Goal: Information Seeking & Learning: Learn about a topic

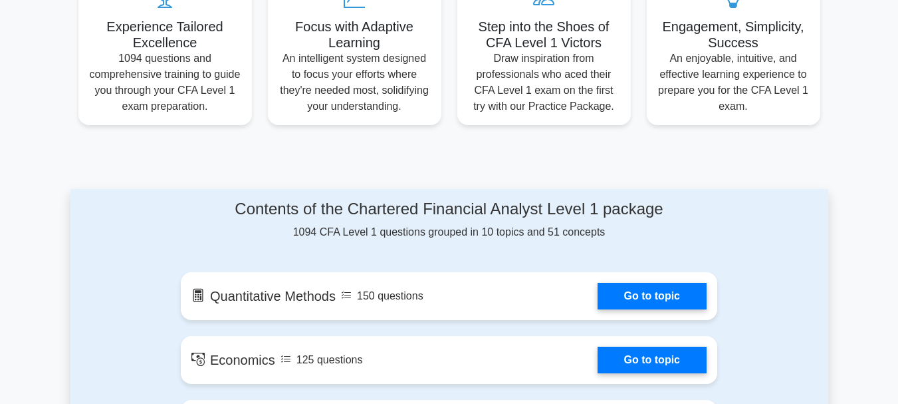
scroll to position [731, 0]
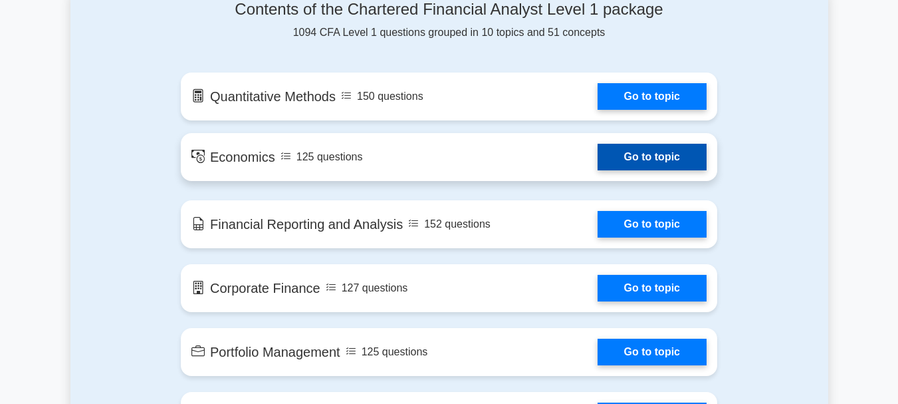
click at [598, 161] on link "Go to topic" at bounding box center [652, 157] width 109 height 27
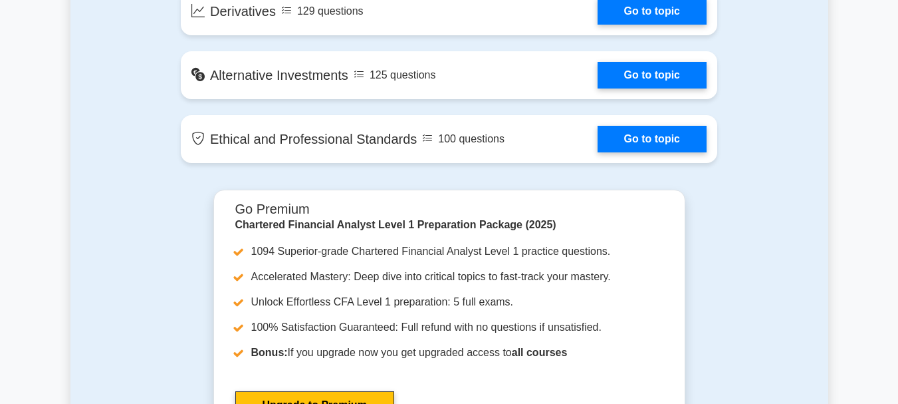
scroll to position [1330, 0]
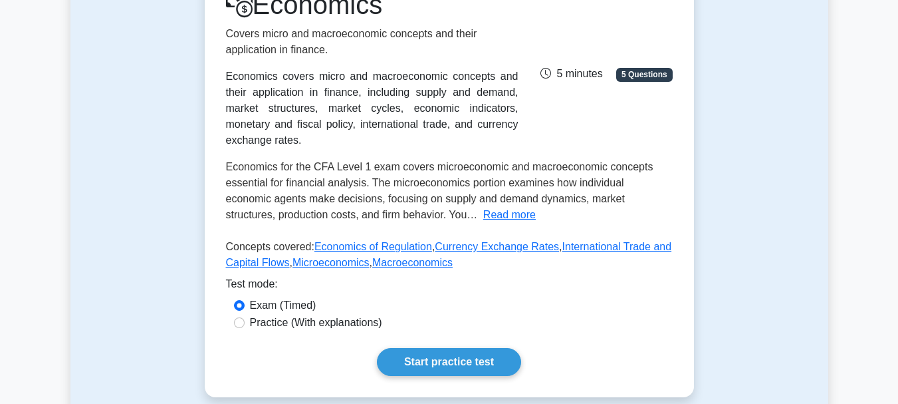
scroll to position [399, 0]
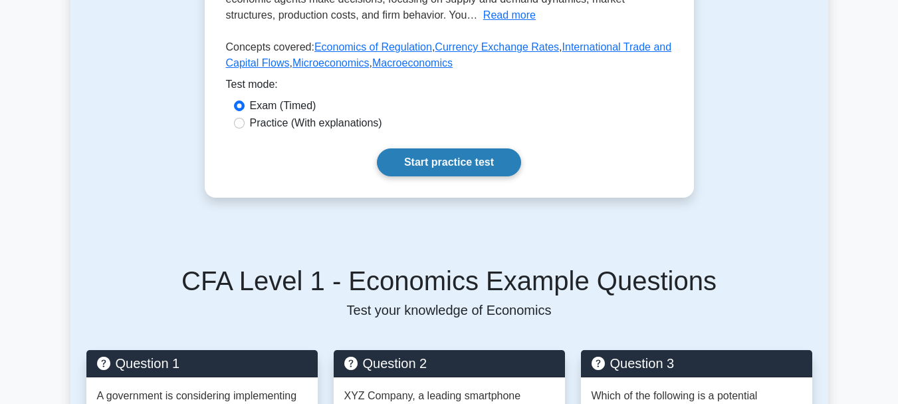
click at [472, 154] on link "Start practice test" at bounding box center [449, 162] width 144 height 28
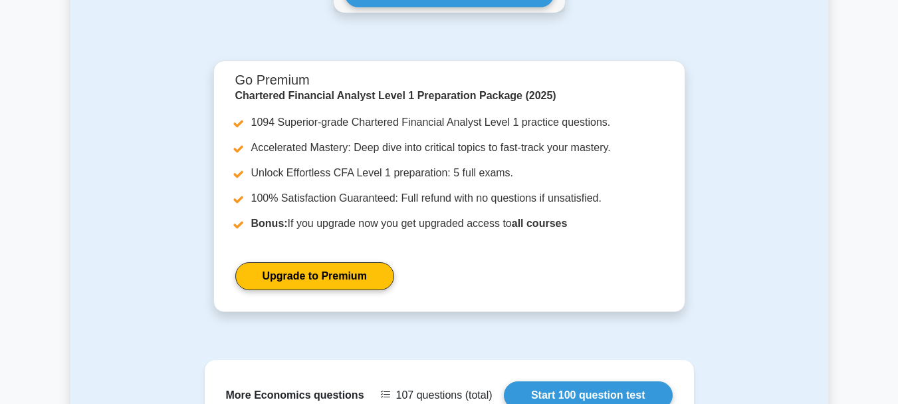
scroll to position [1716, 0]
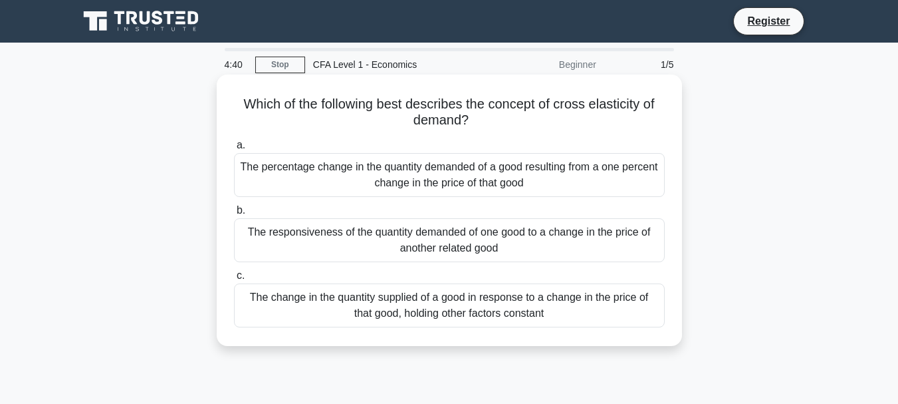
drag, startPoint x: 238, startPoint y: 98, endPoint x: 470, endPoint y: 119, distance: 232.9
click at [470, 119] on h5 "Which of the following best describes the concept of cross elasticity of demand…" at bounding box center [449, 112] width 433 height 33
drag, startPoint x: 455, startPoint y: 124, endPoint x: 387, endPoint y: 129, distance: 68.7
click at [369, 132] on div "Which of the following best describes the concept of cross elasticity of demand…" at bounding box center [449, 210] width 455 height 261
click at [431, 125] on h5 "Which of the following best describes the concept of cross elasticity of demand…" at bounding box center [449, 112] width 433 height 33
